Goal: Task Accomplishment & Management: Manage account settings

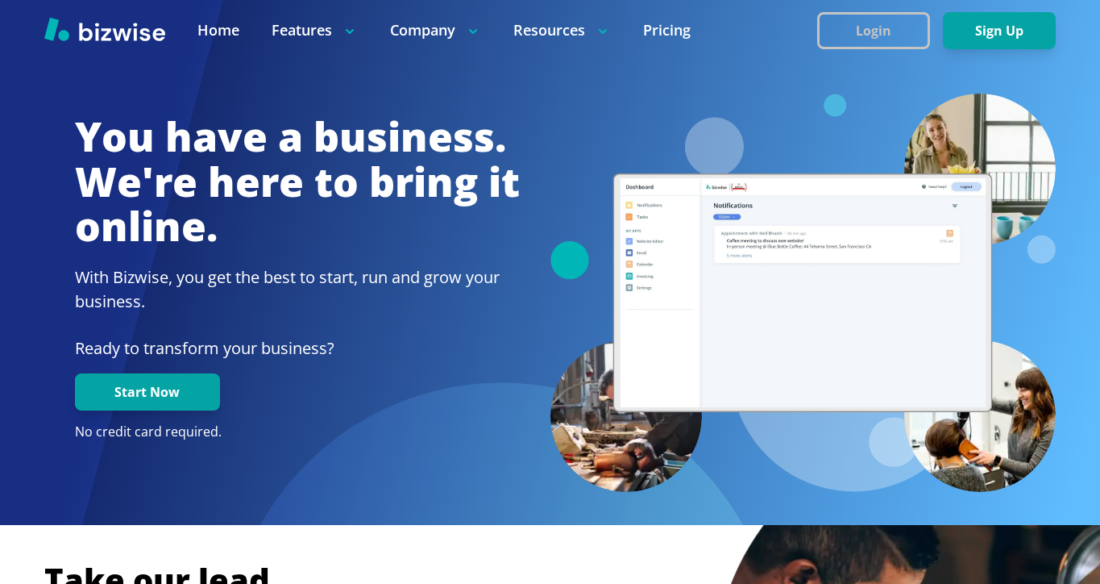
click at [888, 31] on button "Login" at bounding box center [873, 30] width 113 height 37
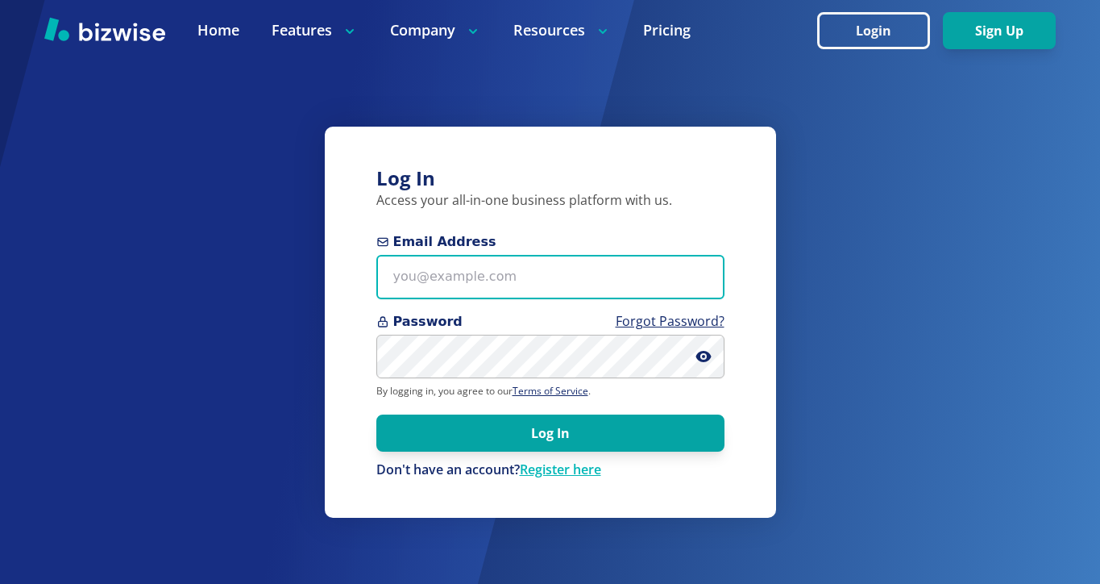
click at [529, 282] on input "Email Address" at bounding box center [550, 277] width 348 height 44
paste input "[EMAIL_ADDRESS][DOMAIN_NAME]"
type input "[EMAIL_ADDRESS][DOMAIN_NAME]"
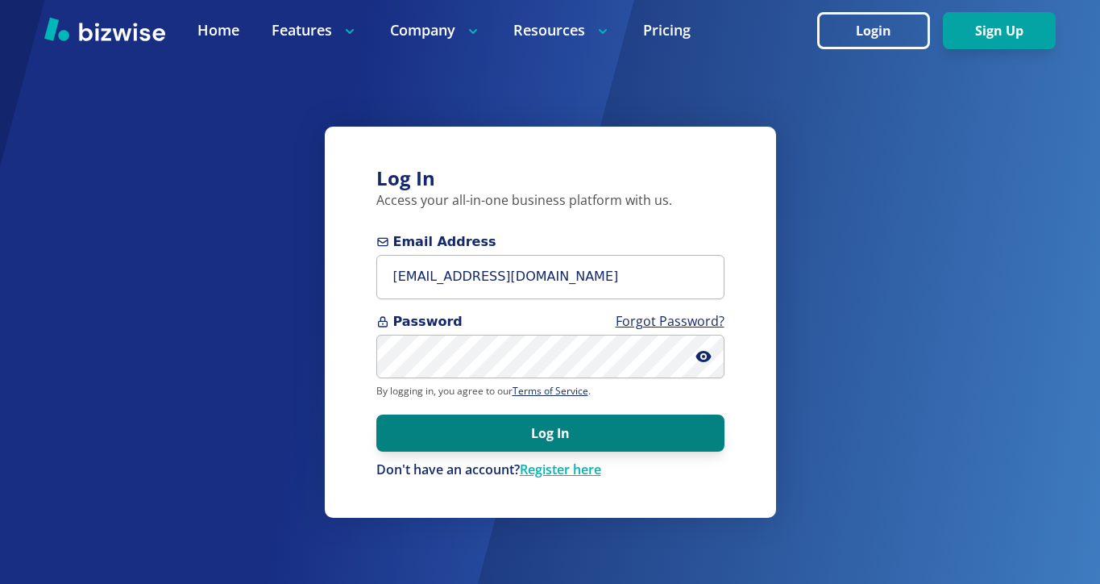
click at [530, 427] on button "Log In" at bounding box center [550, 432] width 348 height 37
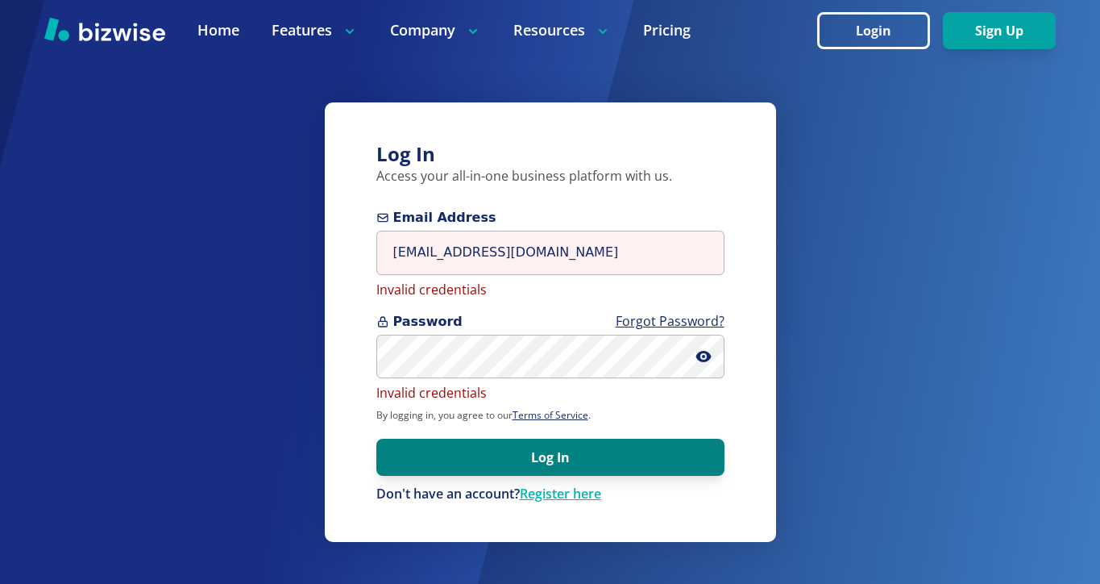
click at [565, 472] on button "Log In" at bounding box center [550, 457] width 348 height 37
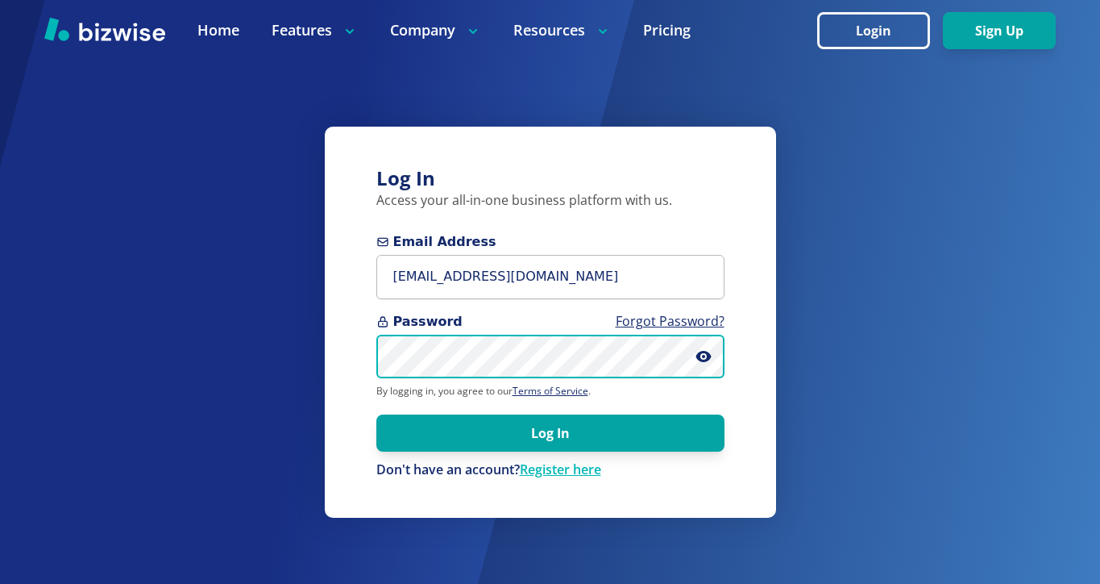
click at [376, 414] on button "Log In" at bounding box center [550, 432] width 348 height 37
